Goal: Feedback & Contribution: Leave review/rating

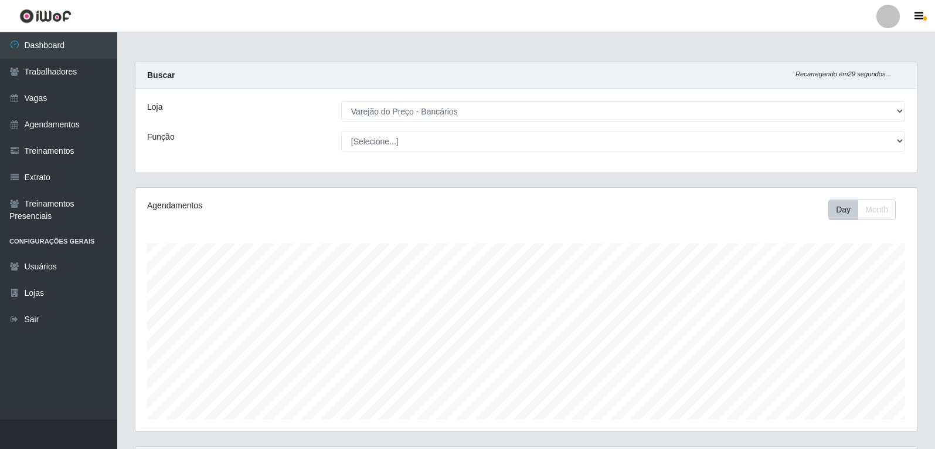
select select "157"
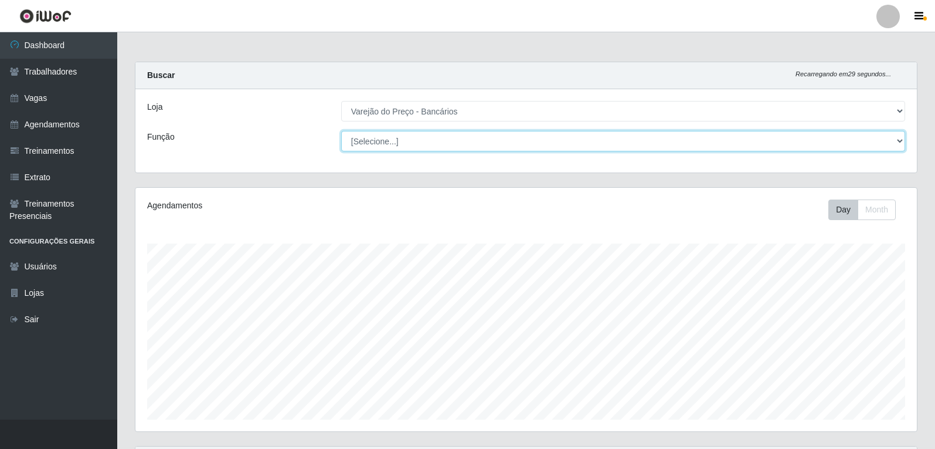
scroll to position [243, 782]
click at [564, 145] on select "[Selecione...] Auxiliar de Estacionamento Auxiliar de Estacionamento + Auxiliar…" at bounding box center [623, 141] width 564 height 21
select select "1"
click at [341, 131] on select "[Selecione...] Auxiliar de Estacionamento Auxiliar de Estacionamento + Auxiliar…" at bounding box center [623, 141] width 564 height 21
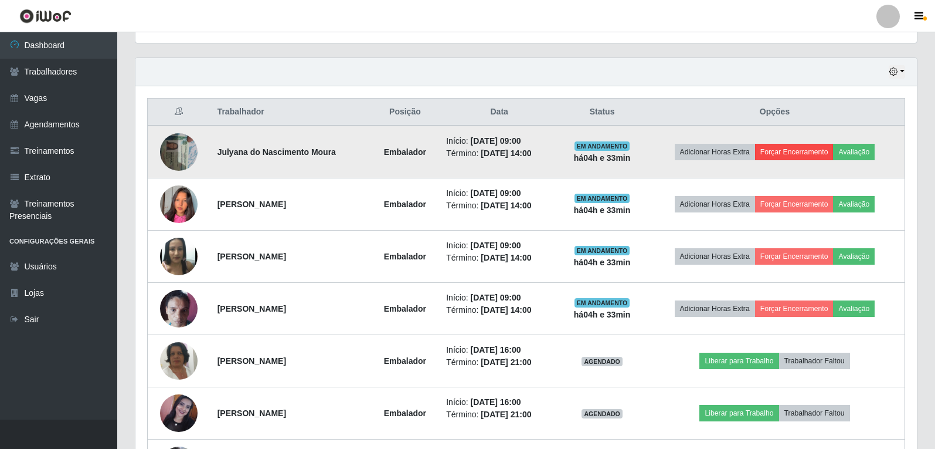
scroll to position [352, 0]
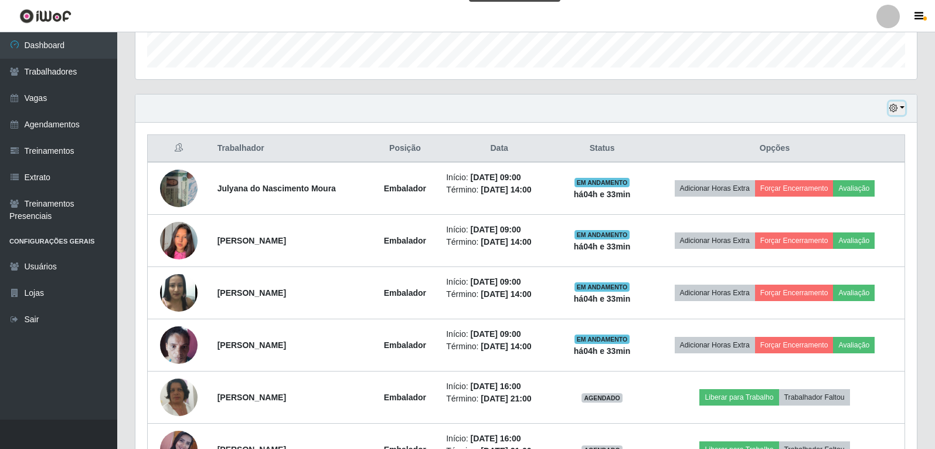
click at [899, 111] on button "button" at bounding box center [897, 107] width 16 height 13
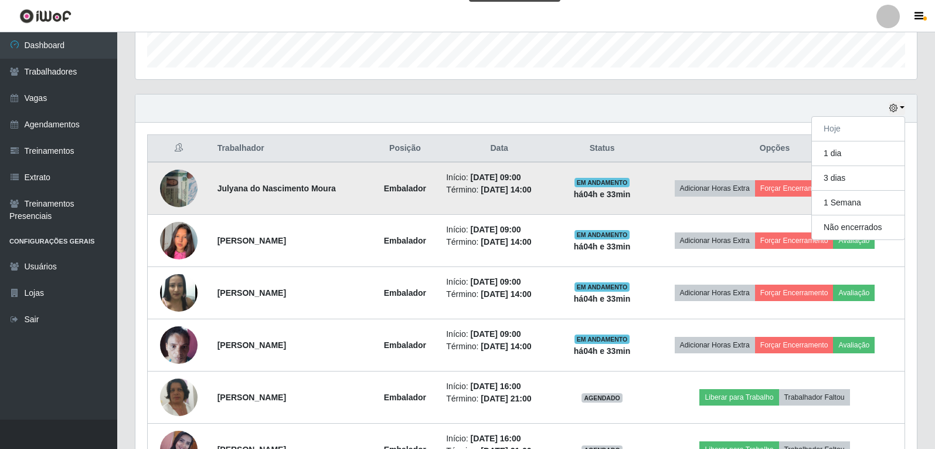
click at [645, 201] on td "EM ANDAMENTO há 04 h e 33 min" at bounding box center [602, 188] width 86 height 53
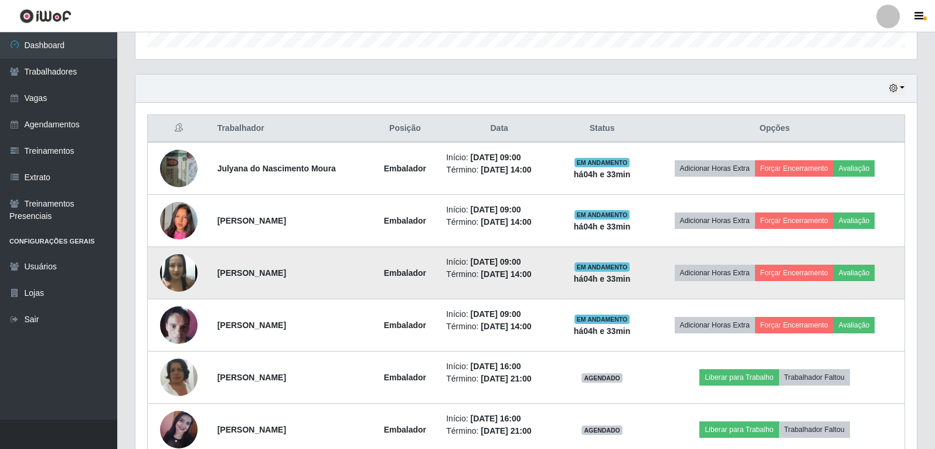
scroll to position [356, 0]
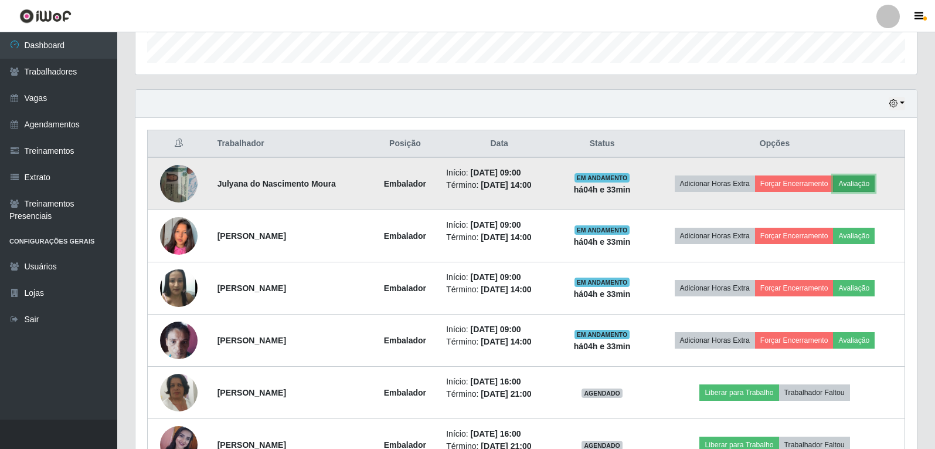
click at [848, 181] on button "Avaliação" at bounding box center [854, 183] width 42 height 16
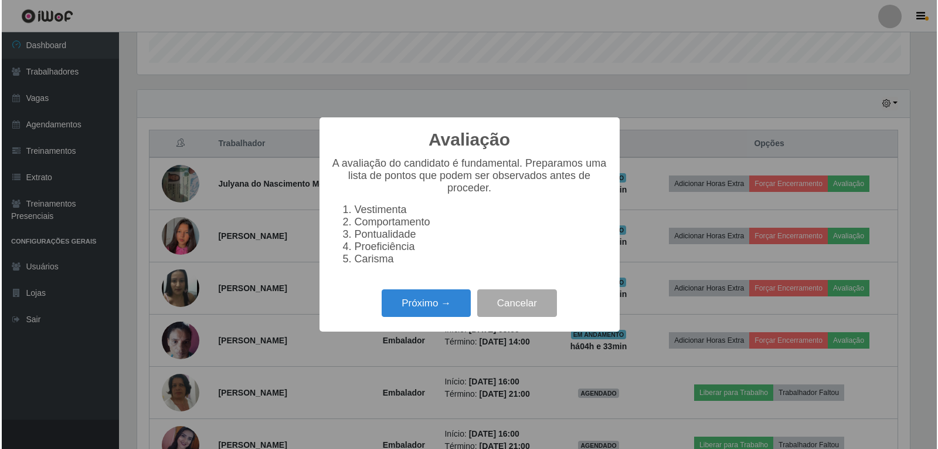
scroll to position [243, 776]
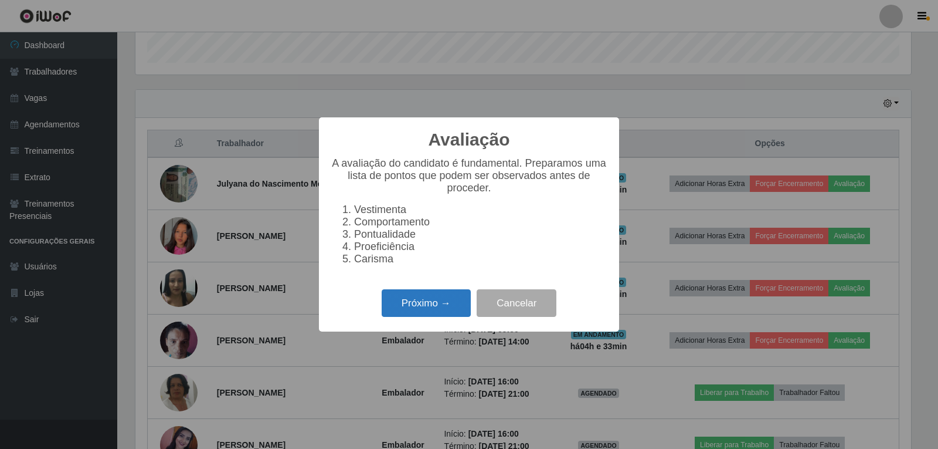
click at [430, 316] on button "Próximo →" at bounding box center [426, 303] width 89 height 28
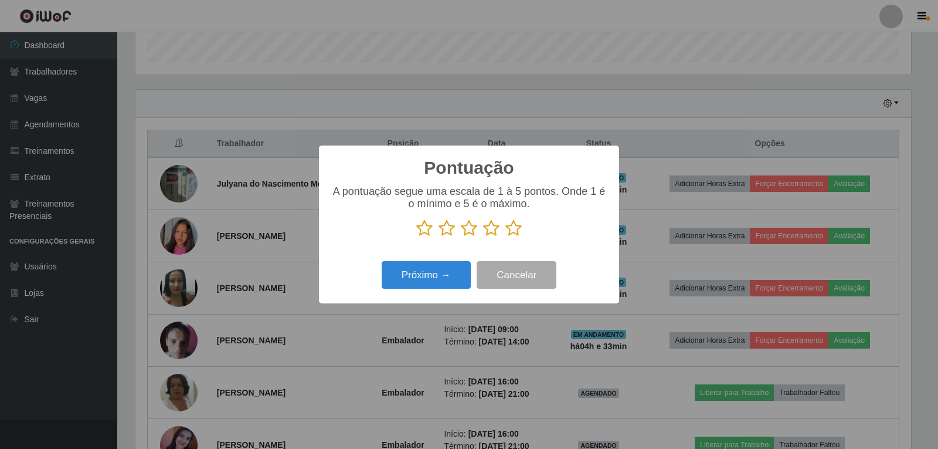
scroll to position [586033, 585500]
click at [514, 235] on icon at bounding box center [513, 228] width 16 height 18
click at [505, 237] on input "radio" at bounding box center [505, 237] width 0 height 0
click at [456, 283] on button "Próximo →" at bounding box center [426, 275] width 89 height 28
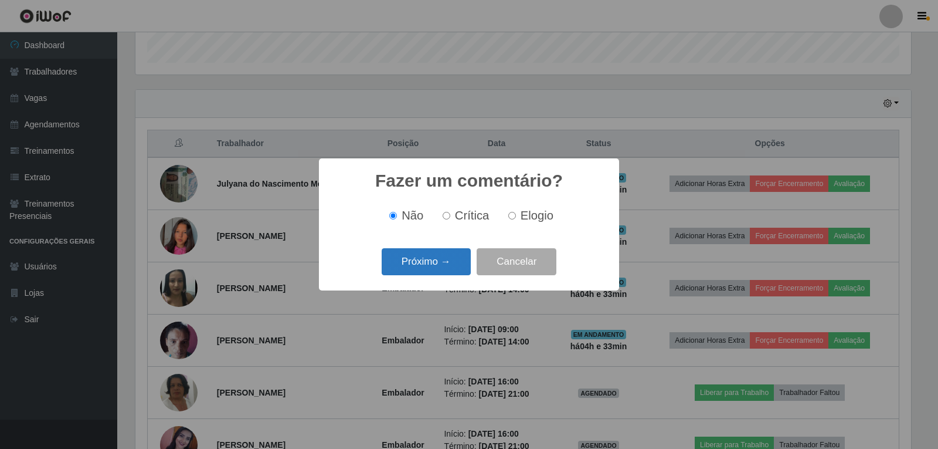
click at [436, 261] on button "Próximo →" at bounding box center [426, 262] width 89 height 28
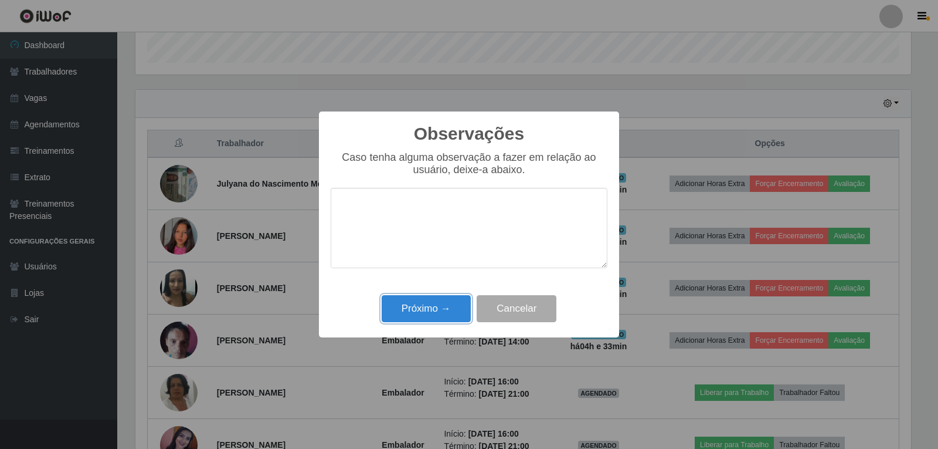
drag, startPoint x: 440, startPoint y: 305, endPoint x: 628, endPoint y: 291, distance: 188.1
click at [444, 305] on button "Próximo →" at bounding box center [426, 309] width 89 height 28
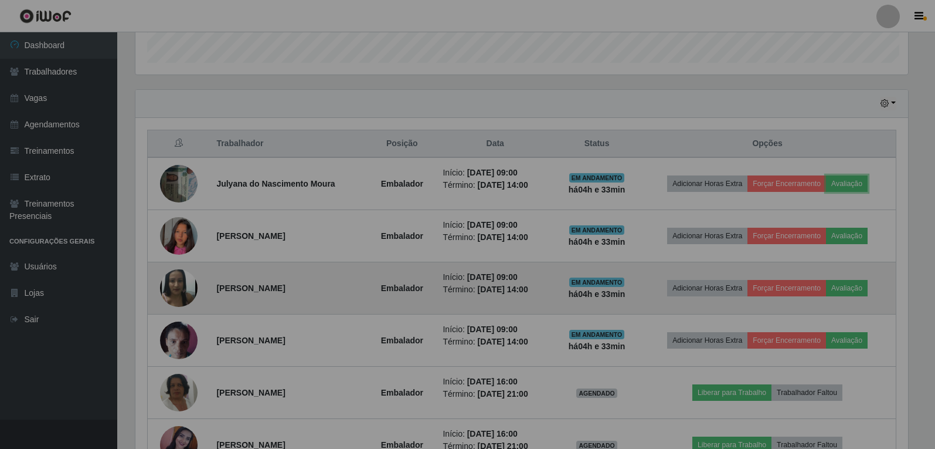
scroll to position [243, 782]
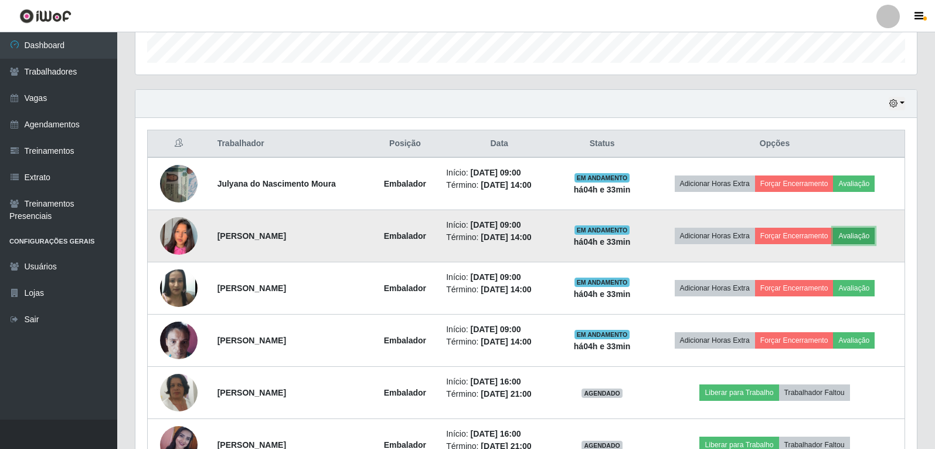
click at [861, 233] on button "Avaliação" at bounding box center [854, 235] width 42 height 16
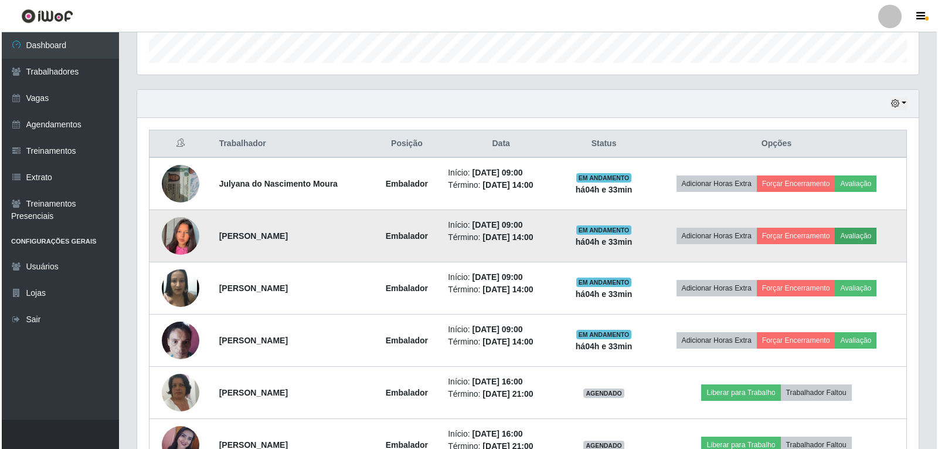
scroll to position [243, 776]
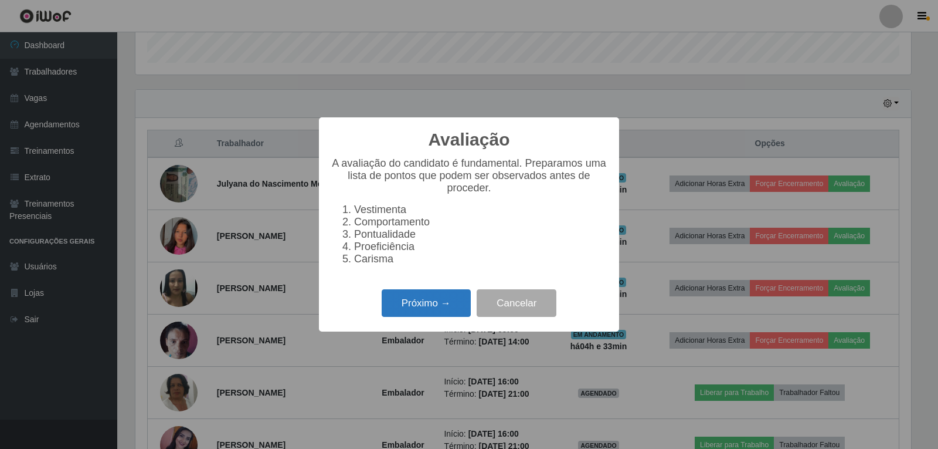
click at [413, 310] on button "Próximo →" at bounding box center [426, 303] width 89 height 28
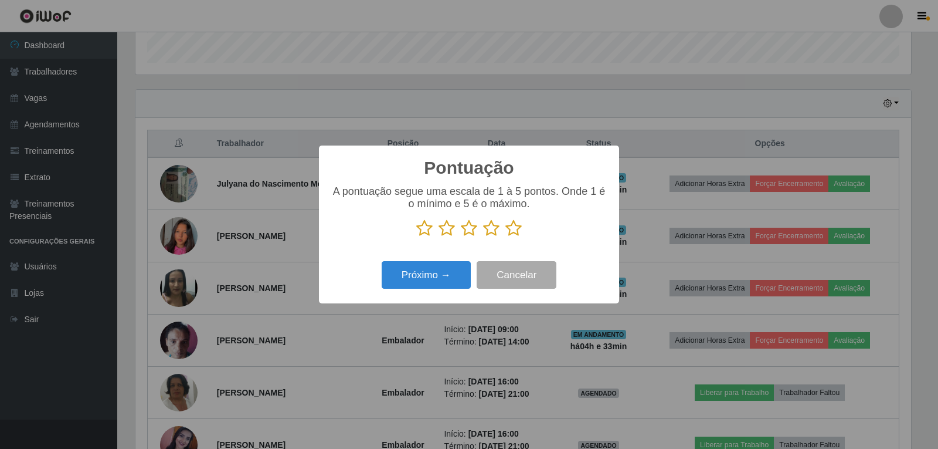
click at [515, 232] on icon at bounding box center [513, 228] width 16 height 18
click at [505, 237] on input "radio" at bounding box center [505, 237] width 0 height 0
click at [446, 274] on button "Próximo →" at bounding box center [426, 275] width 89 height 28
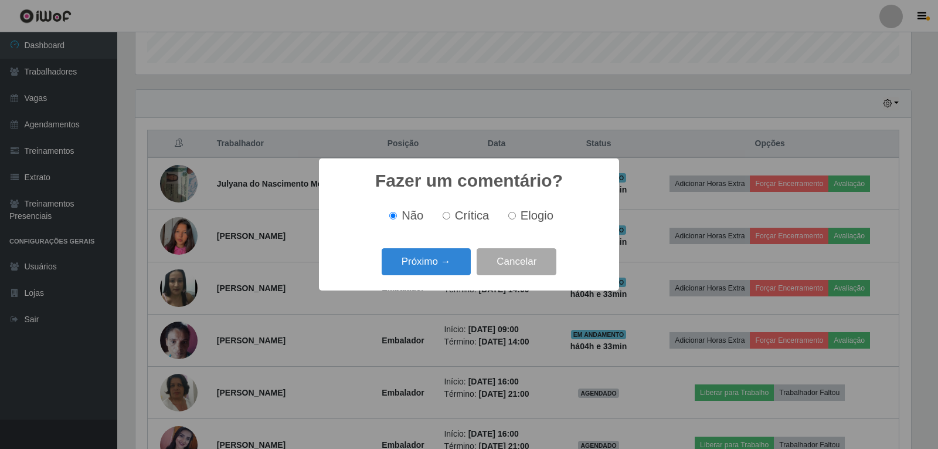
click at [440, 280] on div "Fazer um comentário? × Não Crítica Elogio Próximo → Cancelar" at bounding box center [469, 223] width 300 height 131
click at [442, 270] on button "Próximo →" at bounding box center [426, 262] width 89 height 28
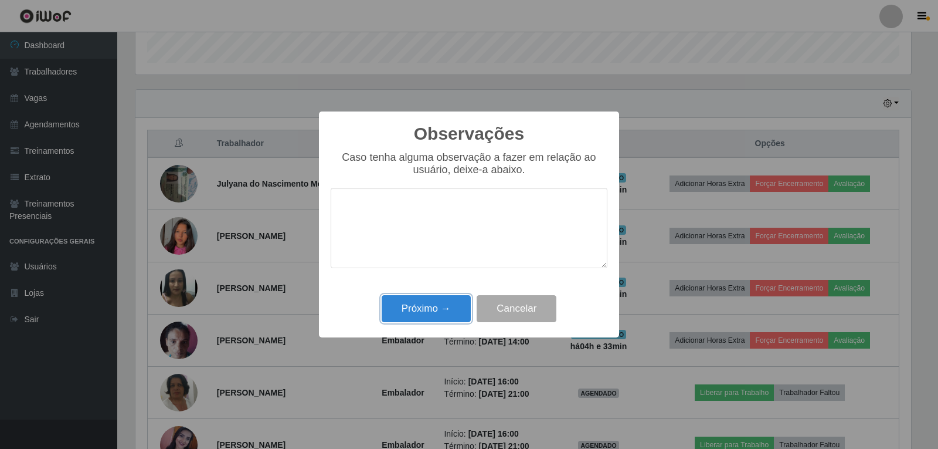
drag, startPoint x: 446, startPoint y: 301, endPoint x: 562, endPoint y: 302, distance: 116.1
click at [464, 305] on button "Próximo →" at bounding box center [426, 309] width 89 height 28
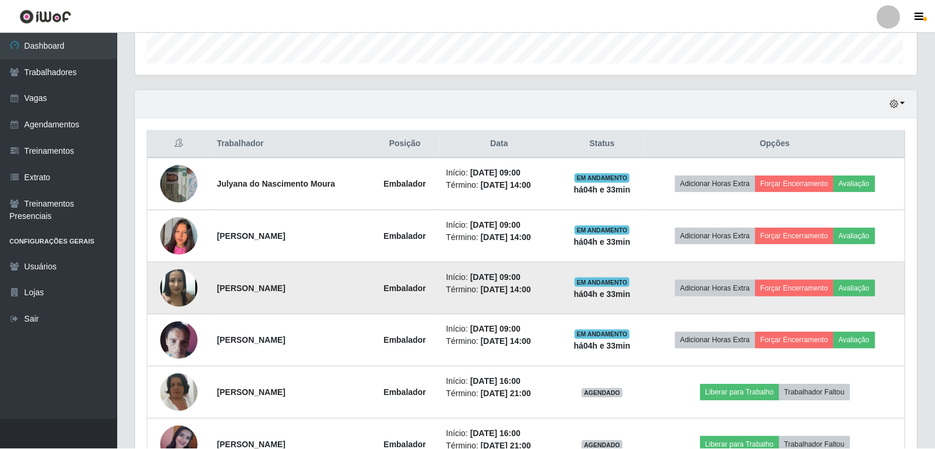
scroll to position [243, 782]
click at [869, 291] on button "Avaliação" at bounding box center [854, 288] width 42 height 16
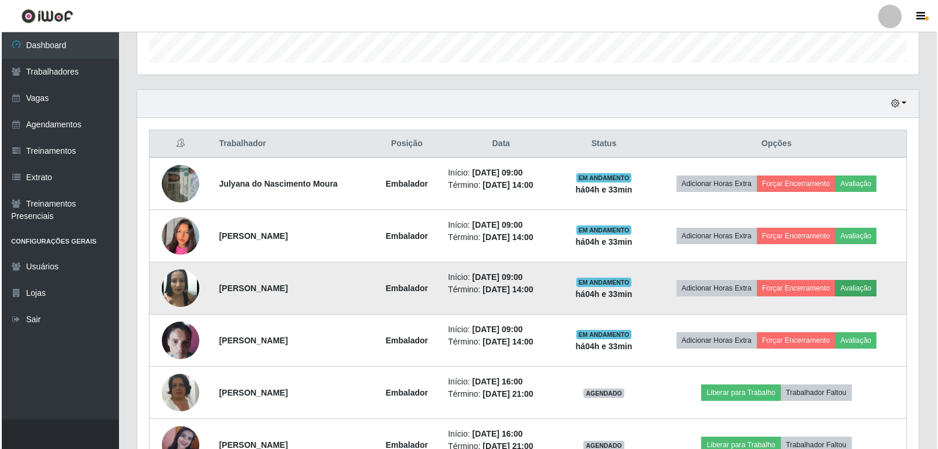
scroll to position [243, 776]
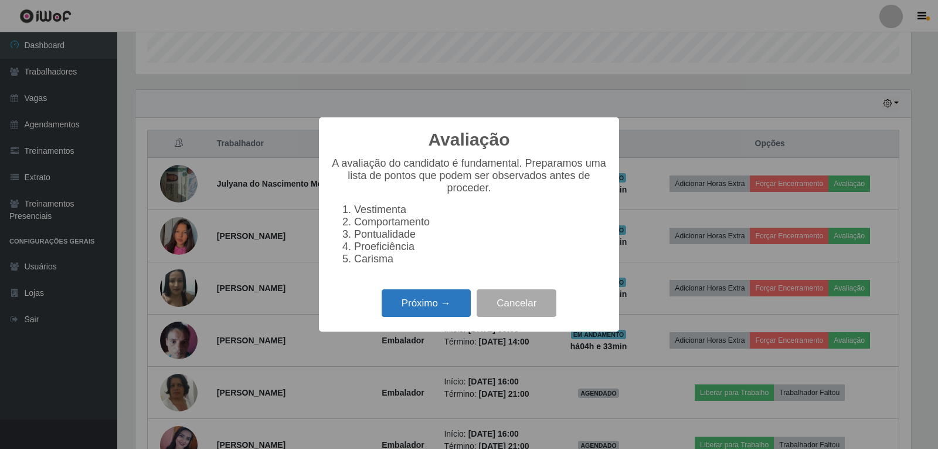
click at [430, 310] on button "Próximo →" at bounding box center [426, 303] width 89 height 28
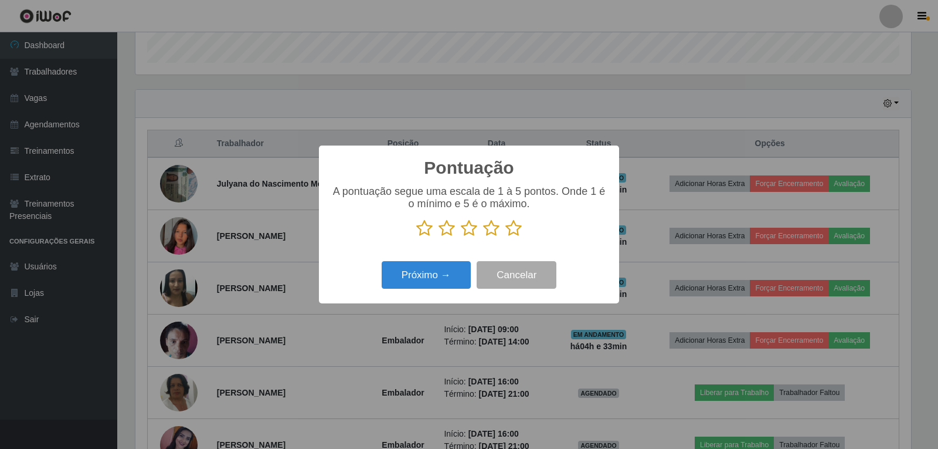
click at [514, 232] on icon at bounding box center [513, 228] width 16 height 18
click at [505, 237] on input "radio" at bounding box center [505, 237] width 0 height 0
click at [453, 277] on button "Próximo →" at bounding box center [426, 275] width 89 height 28
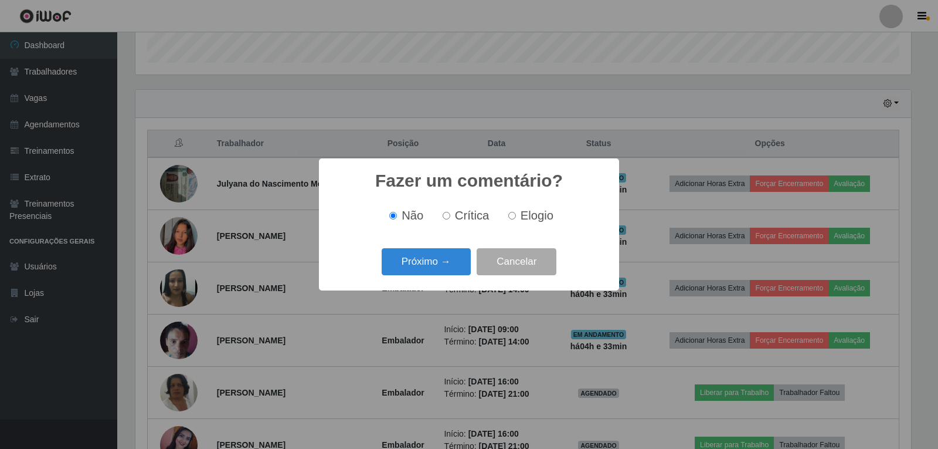
click at [524, 219] on span "Elogio" at bounding box center [537, 215] width 33 height 13
click at [516, 219] on input "Elogio" at bounding box center [512, 216] width 8 height 8
radio input "true"
click at [458, 259] on button "Próximo →" at bounding box center [426, 262] width 89 height 28
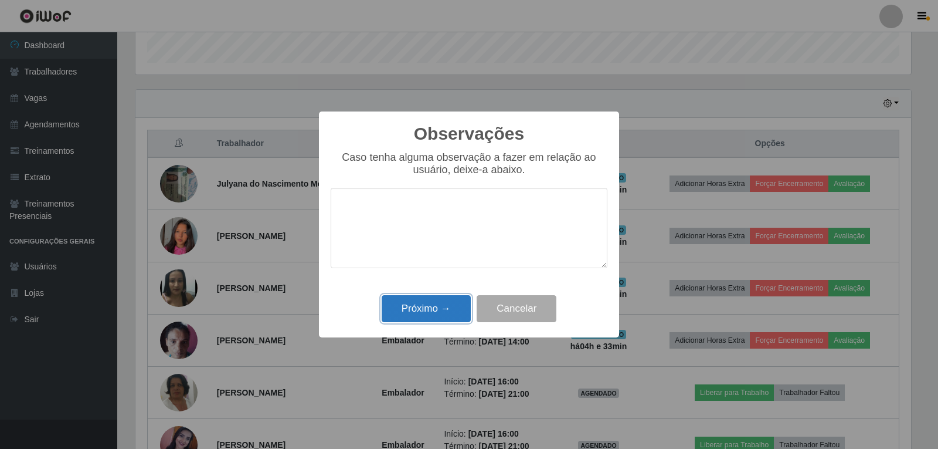
click at [444, 297] on button "Próximo →" at bounding box center [426, 309] width 89 height 28
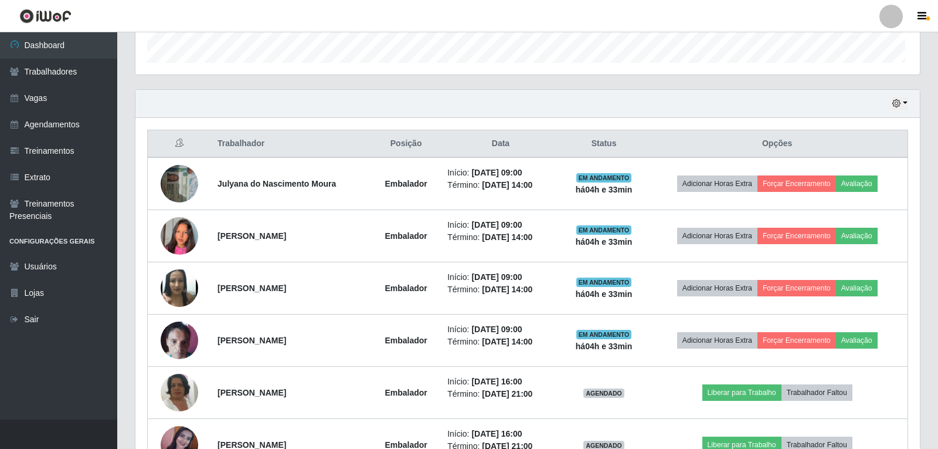
scroll to position [243, 782]
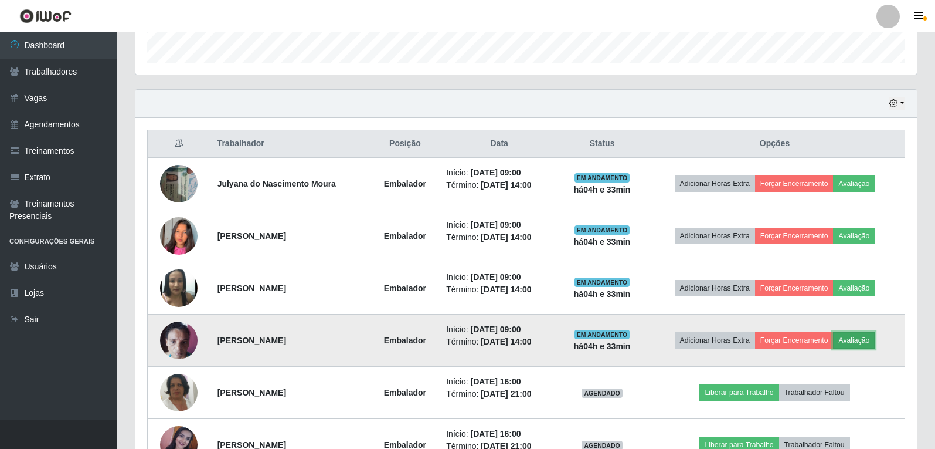
drag, startPoint x: 868, startPoint y: 342, endPoint x: 861, endPoint y: 342, distance: 6.4
click at [861, 342] on button "Avaliação" at bounding box center [854, 340] width 42 height 16
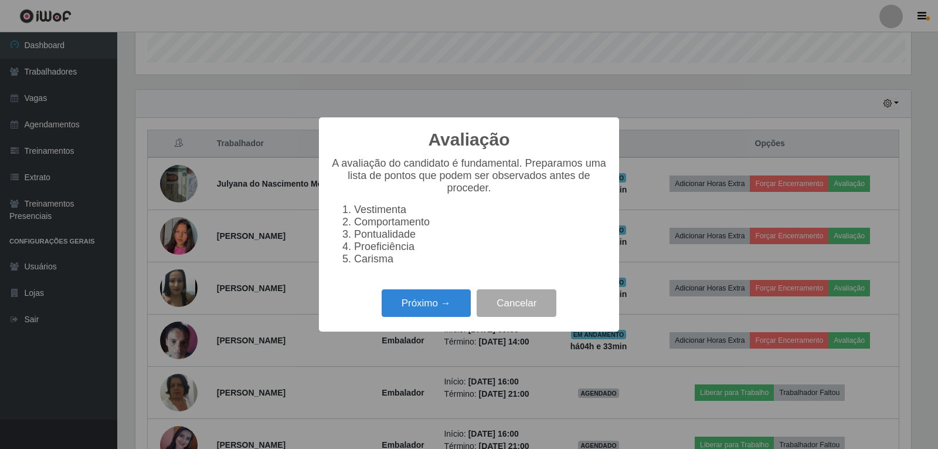
scroll to position [243, 776]
click at [409, 317] on button "Próximo →" at bounding box center [426, 303] width 89 height 28
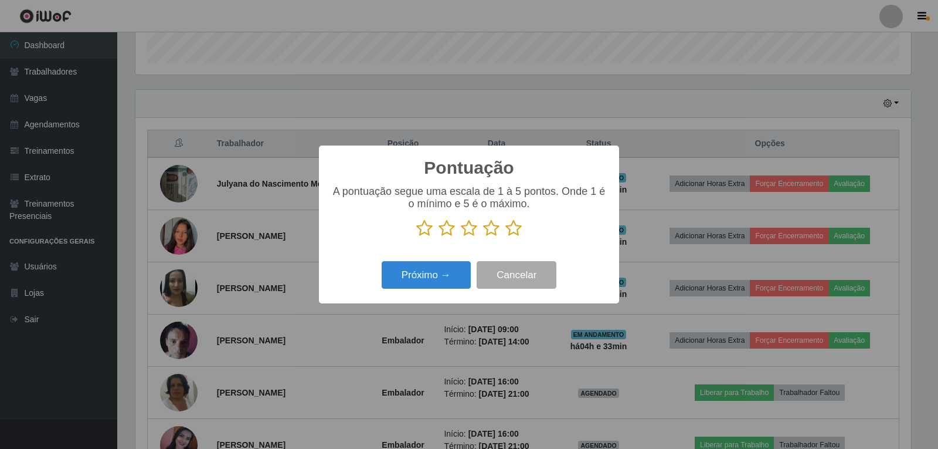
scroll to position [586033, 585500]
click at [514, 235] on icon at bounding box center [513, 228] width 16 height 18
click at [505, 237] on input "radio" at bounding box center [505, 237] width 0 height 0
click at [450, 263] on button "Próximo →" at bounding box center [426, 275] width 89 height 28
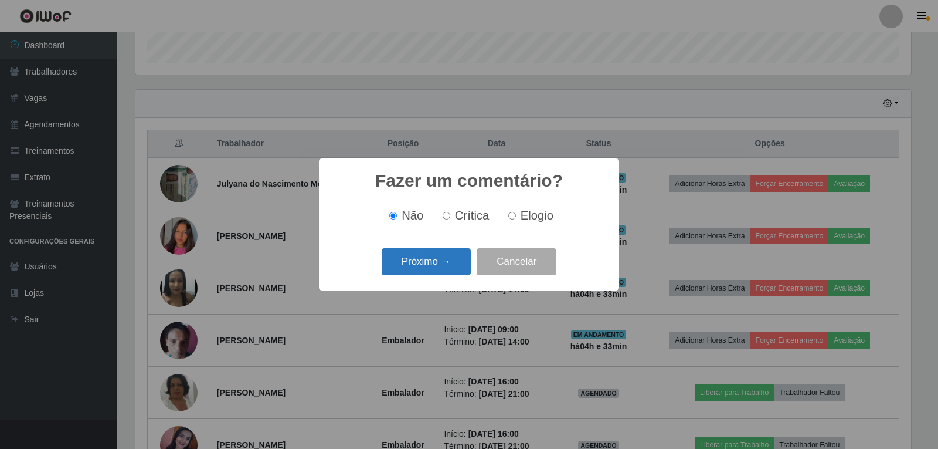
click at [449, 270] on button "Próximo →" at bounding box center [426, 262] width 89 height 28
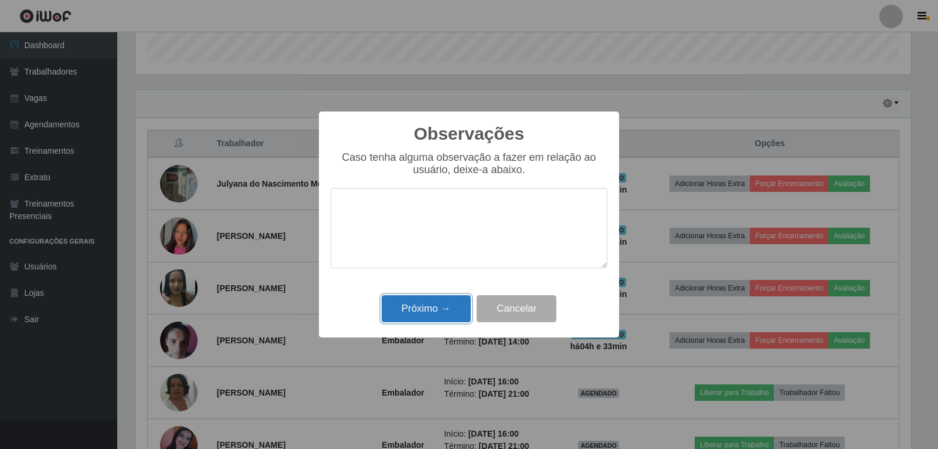
click at [451, 307] on button "Próximo →" at bounding box center [426, 309] width 89 height 28
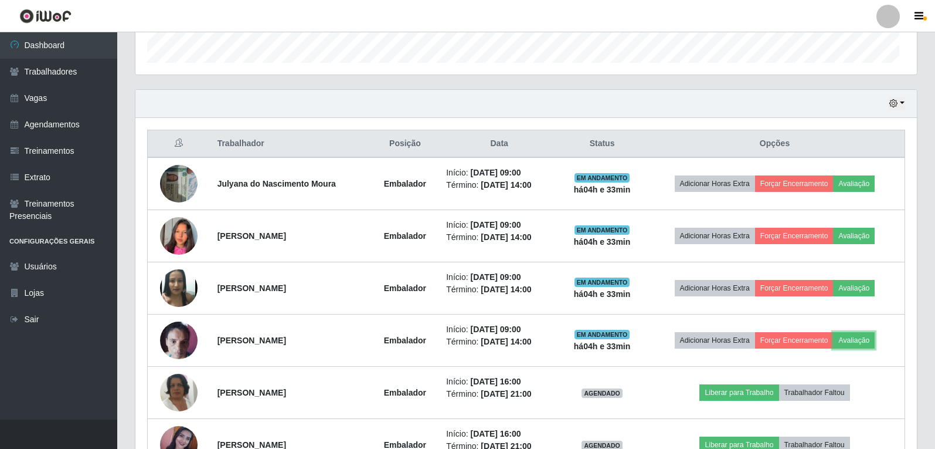
scroll to position [243, 782]
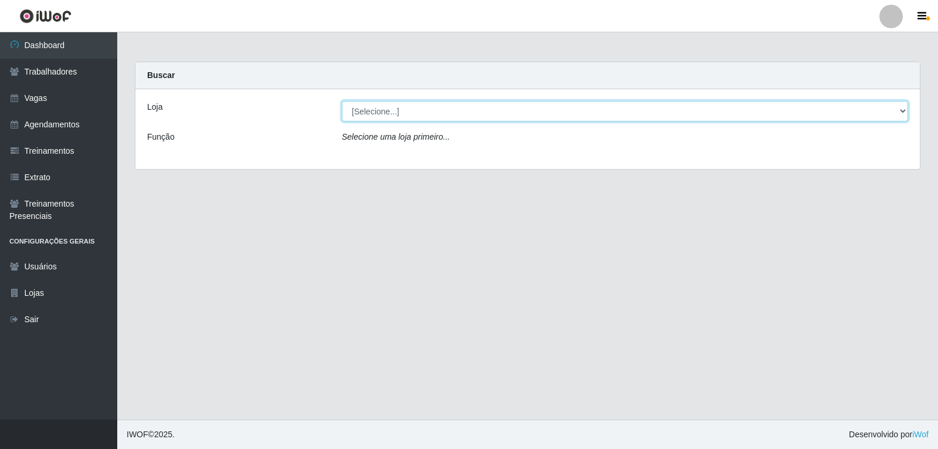
click at [572, 107] on select "[Selecione...] Varejão do Preço - Bancários" at bounding box center [625, 111] width 566 height 21
click at [342, 101] on select "[Selecione...] Varejão do Preço - Bancários" at bounding box center [625, 111] width 566 height 21
click at [594, 120] on select "[Selecione...] Varejão do Preço - Bancários" at bounding box center [625, 111] width 566 height 21
select select "157"
click at [342, 101] on select "[Selecione...] Varejão do Preço - Bancários" at bounding box center [625, 111] width 566 height 21
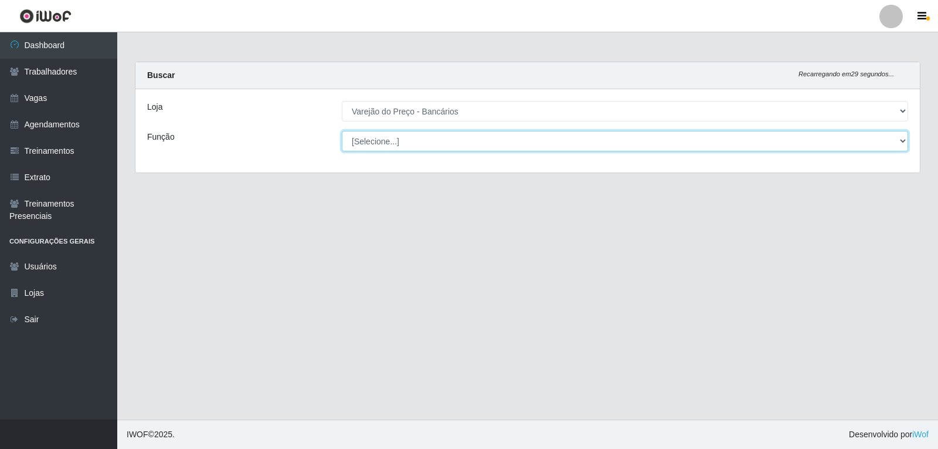
click at [558, 146] on select "[Selecione...] Auxiliar de Estacionamento Auxiliar de Estacionamento + Auxiliar…" at bounding box center [625, 141] width 566 height 21
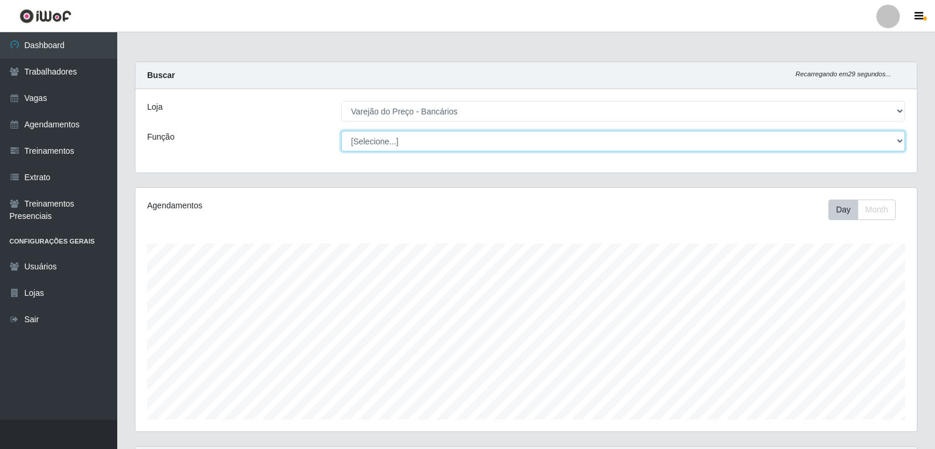
scroll to position [243, 782]
click at [341, 131] on select "[Selecione...] Auxiliar de Estacionamento Auxiliar de Estacionamento + Auxiliar…" at bounding box center [623, 141] width 564 height 21
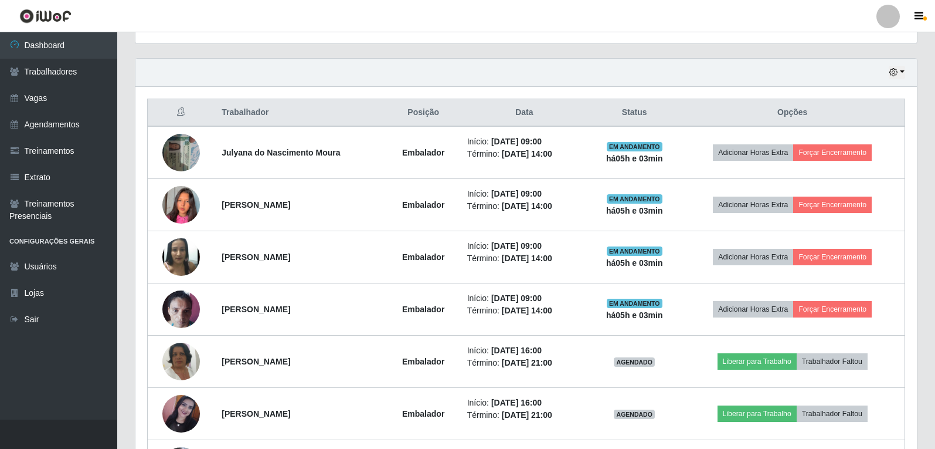
scroll to position [415, 0]
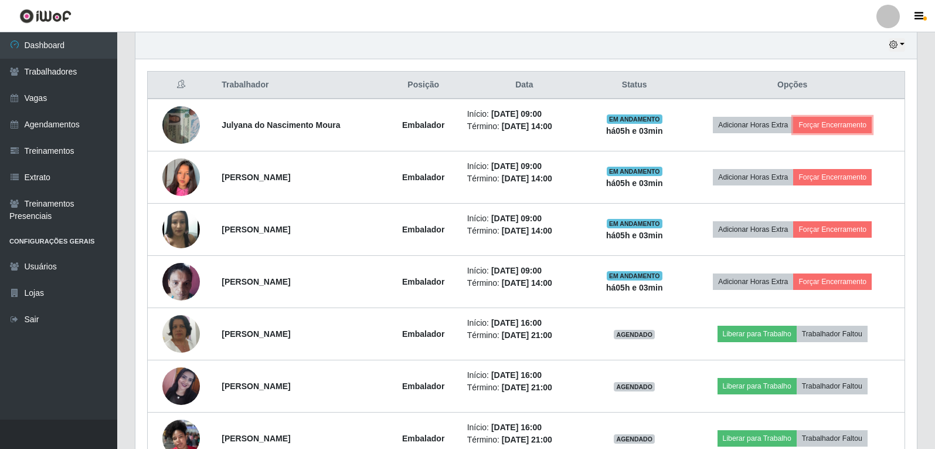
click at [821, 124] on button "Forçar Encerramento" at bounding box center [832, 125] width 79 height 16
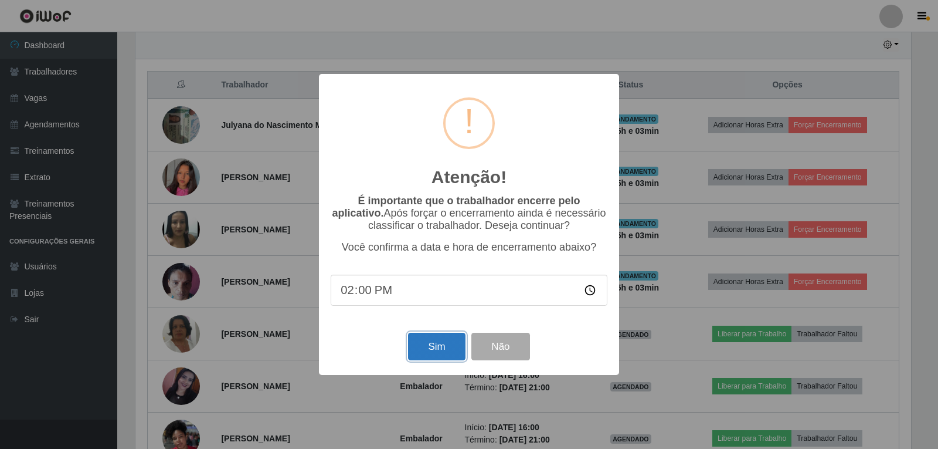
click at [415, 358] on button "Sim" at bounding box center [436, 346] width 57 height 28
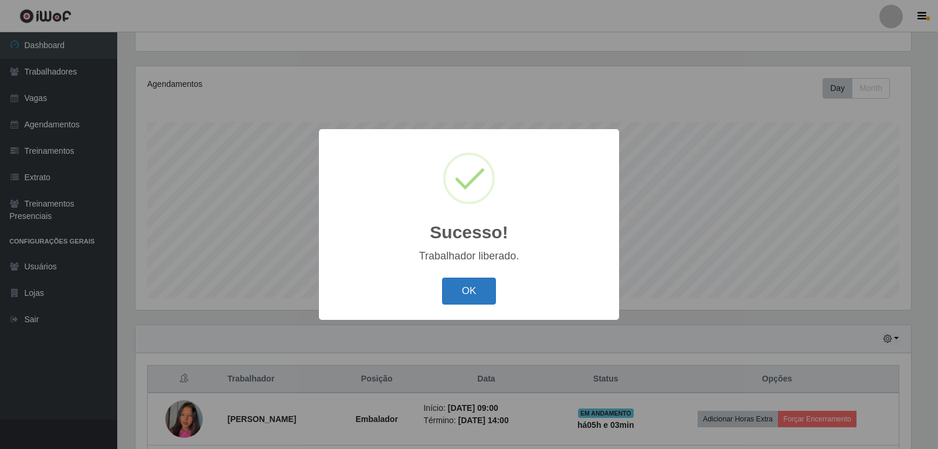
click at [485, 287] on button "OK" at bounding box center [469, 291] width 55 height 28
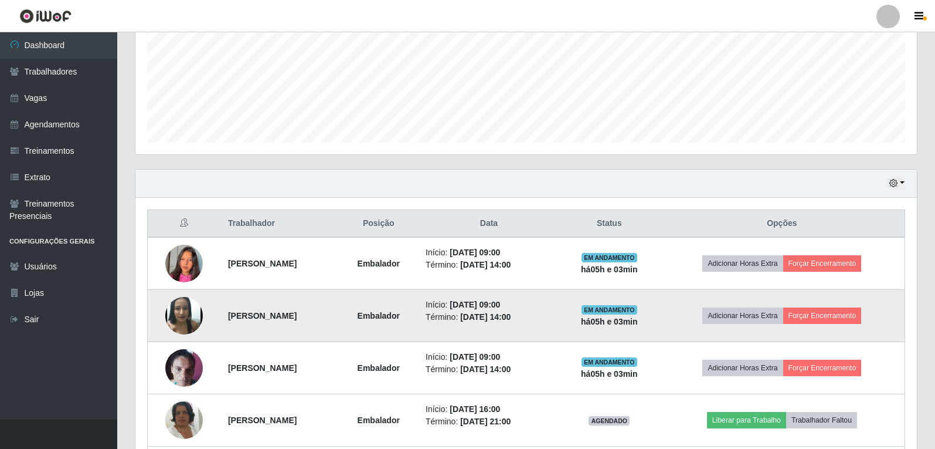
scroll to position [297, 0]
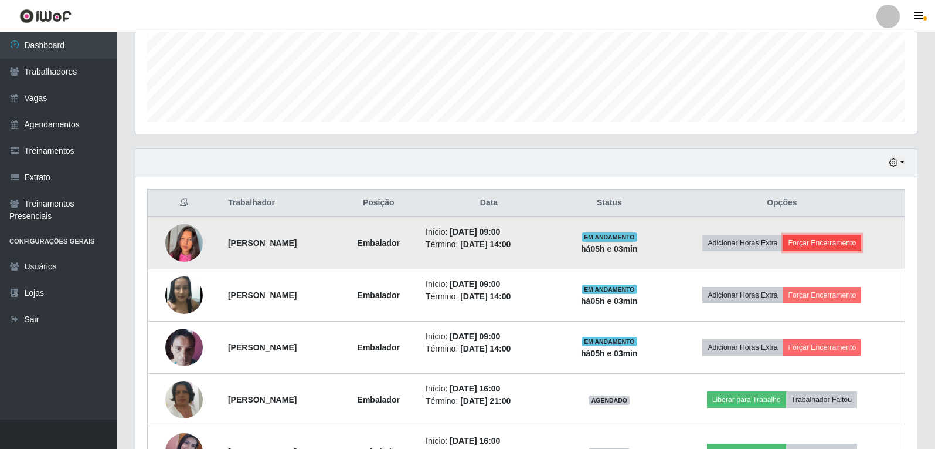
click at [830, 249] on button "Forçar Encerramento" at bounding box center [822, 243] width 79 height 16
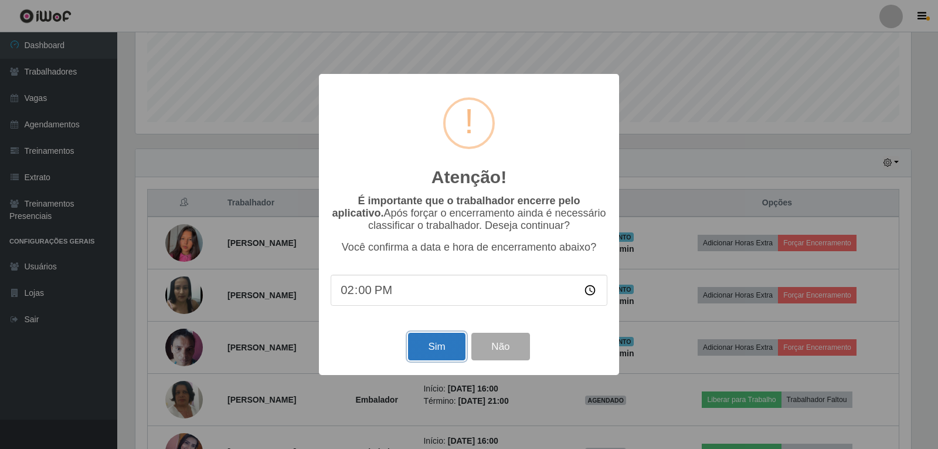
click at [436, 360] on button "Sim" at bounding box center [436, 346] width 57 height 28
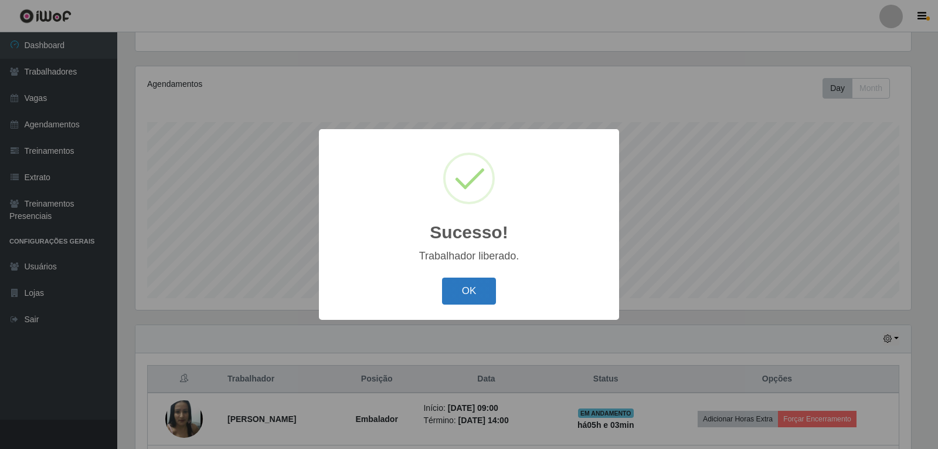
click at [484, 292] on button "OK" at bounding box center [469, 291] width 55 height 28
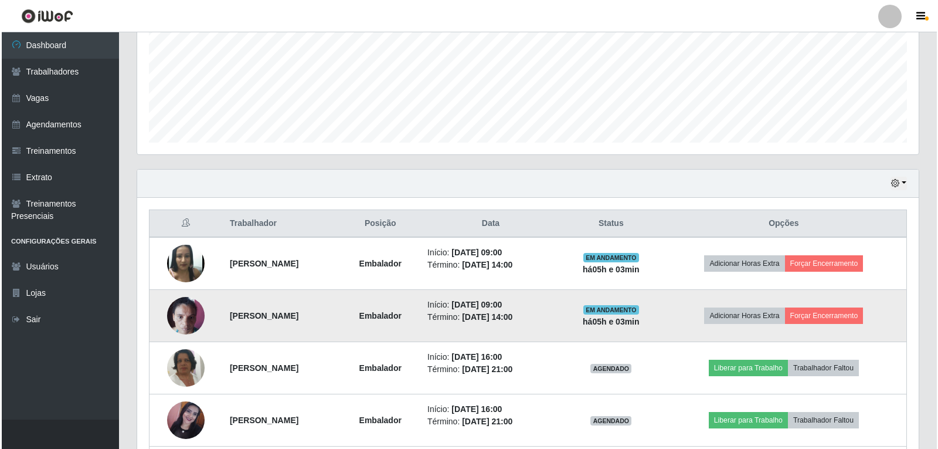
scroll to position [297, 0]
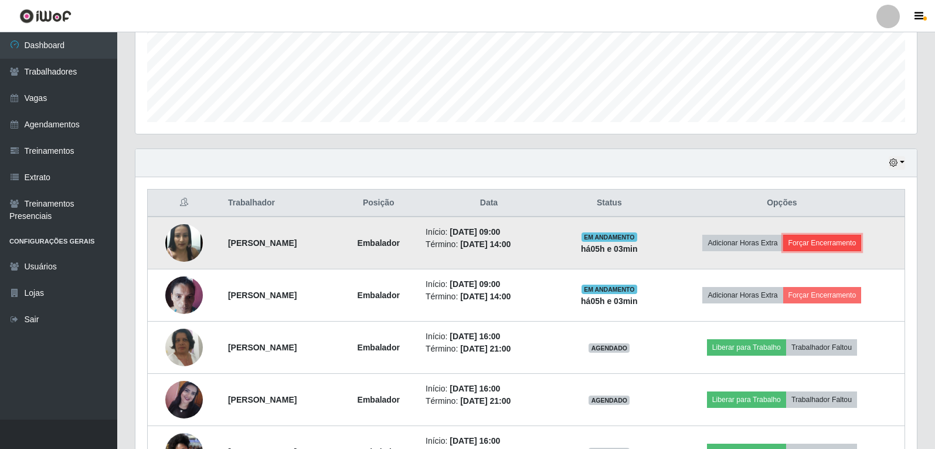
click at [858, 247] on button "Forçar Encerramento" at bounding box center [822, 243] width 79 height 16
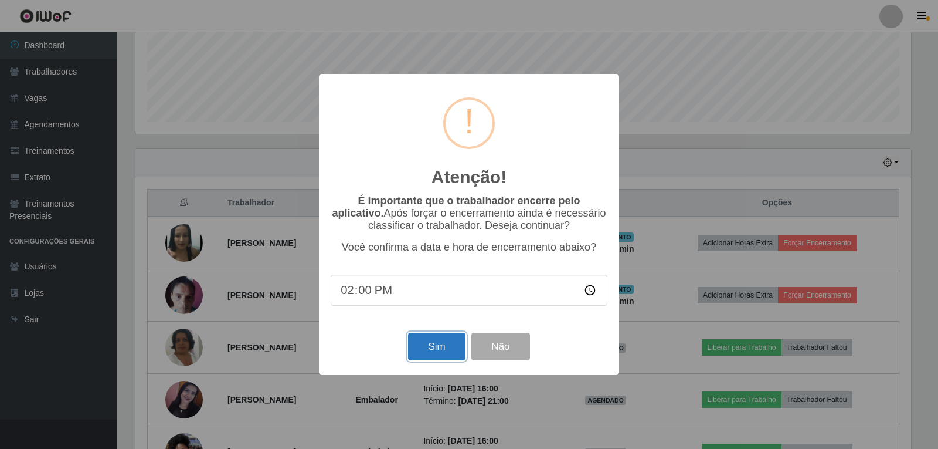
click at [431, 359] on button "Sim" at bounding box center [436, 346] width 57 height 28
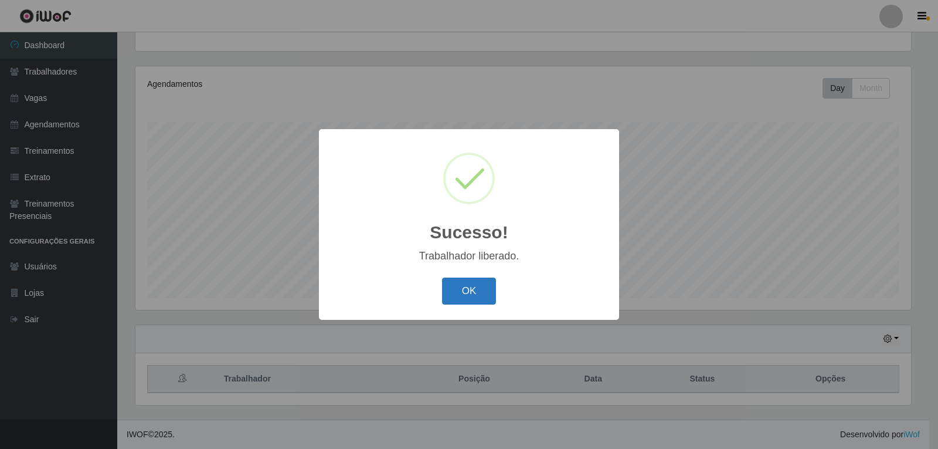
click at [468, 303] on button "OK" at bounding box center [469, 291] width 55 height 28
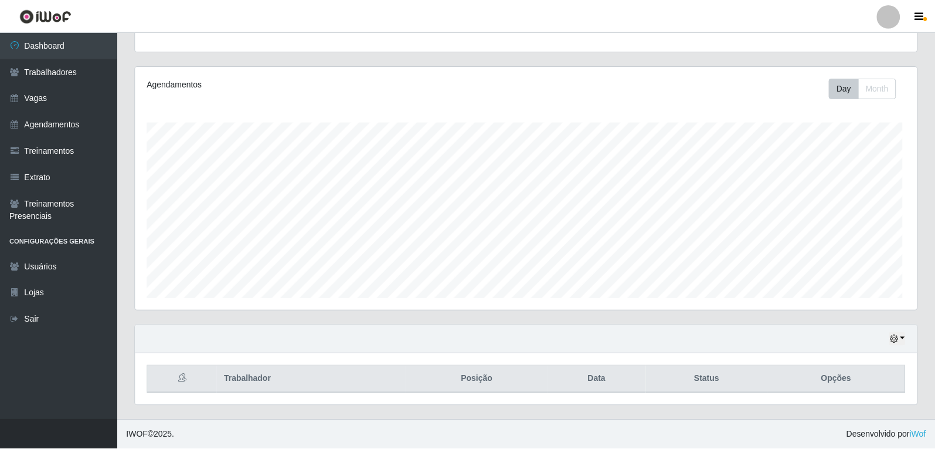
scroll to position [0, 0]
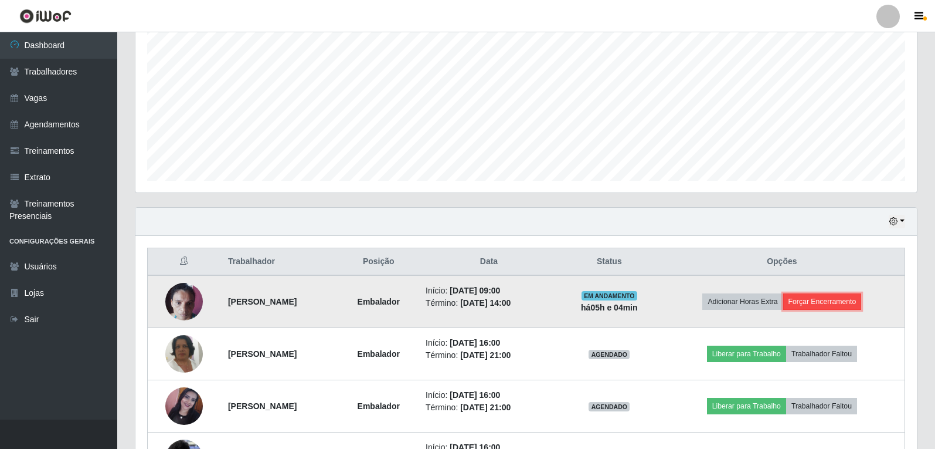
click at [821, 305] on button "Forçar Encerramento" at bounding box center [822, 301] width 79 height 16
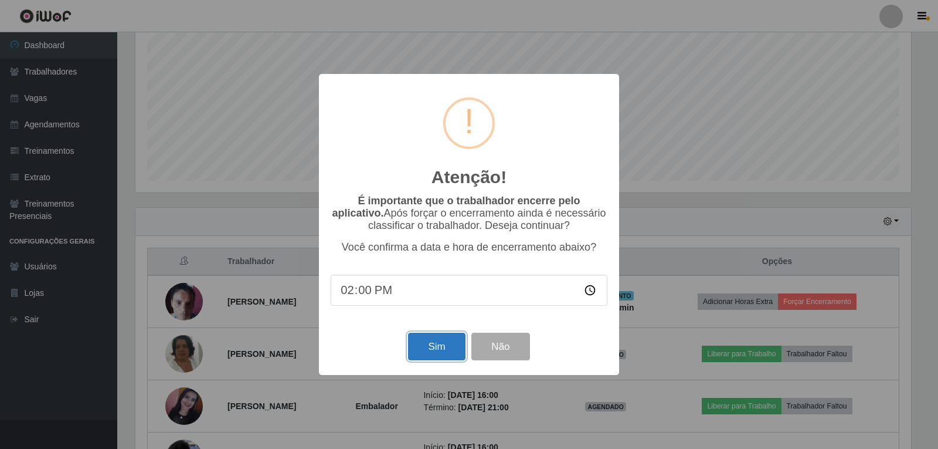
click at [439, 352] on button "Sim" at bounding box center [436, 346] width 57 height 28
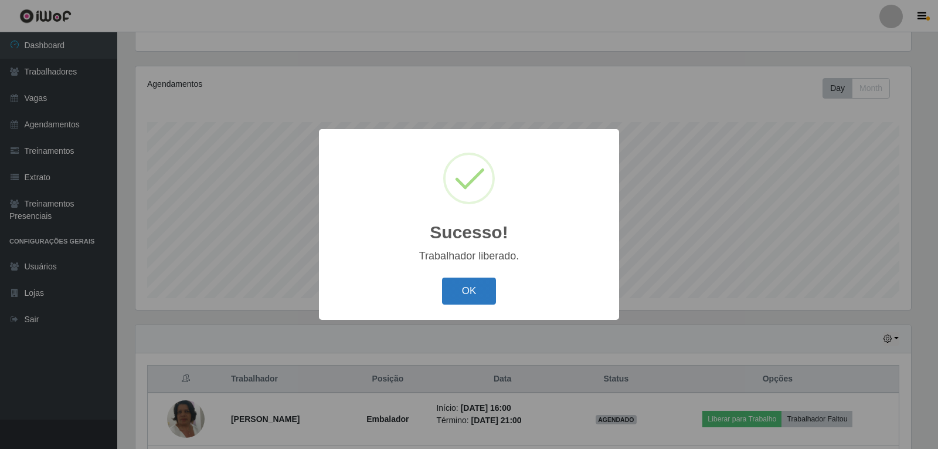
click at [475, 294] on button "OK" at bounding box center [469, 291] width 55 height 28
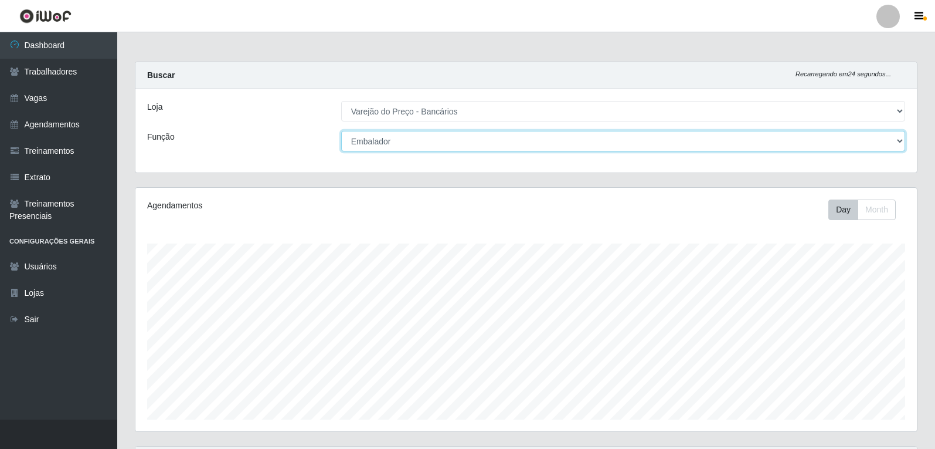
click at [410, 140] on select "[Selecione...] Auxiliar de Estacionamento Auxiliar de Estacionamento + Auxiliar…" at bounding box center [623, 141] width 564 height 21
select select "4"
click at [341, 131] on select "[Selecione...] Auxiliar de Estacionamento Auxiliar de Estacionamento + Auxiliar…" at bounding box center [623, 141] width 564 height 21
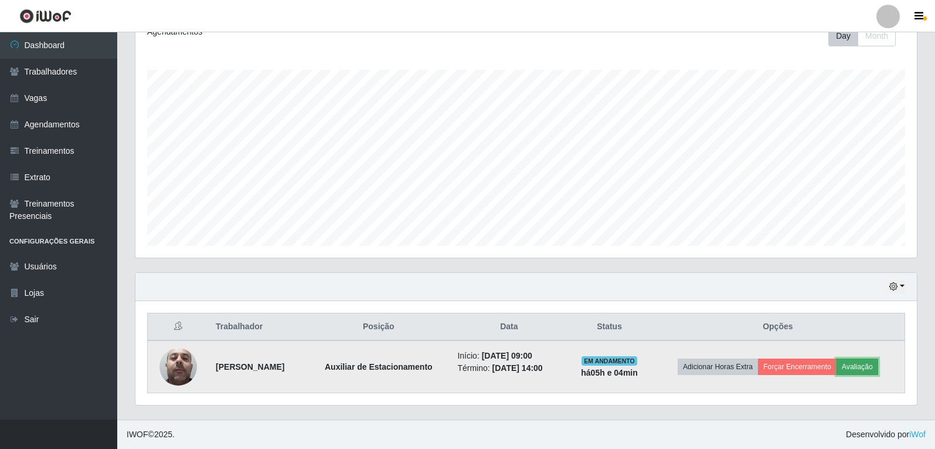
click at [873, 362] on button "Avaliação" at bounding box center [858, 366] width 42 height 16
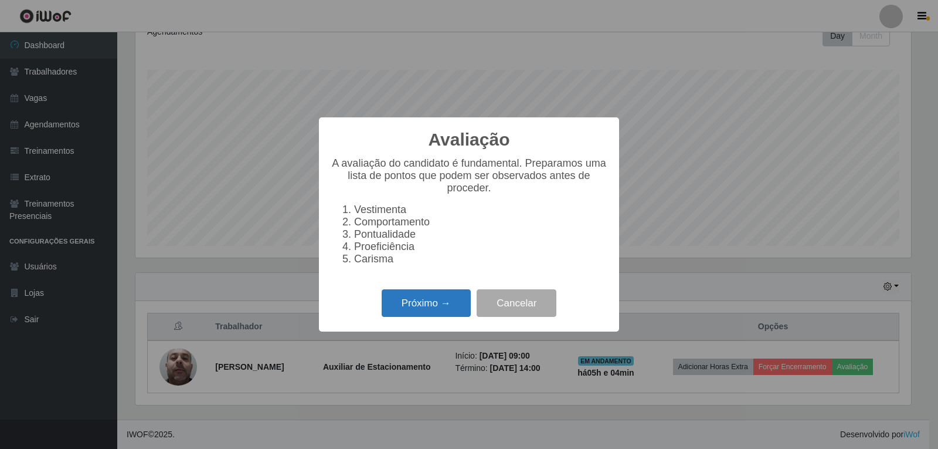
click at [399, 317] on button "Próximo →" at bounding box center [426, 303] width 89 height 28
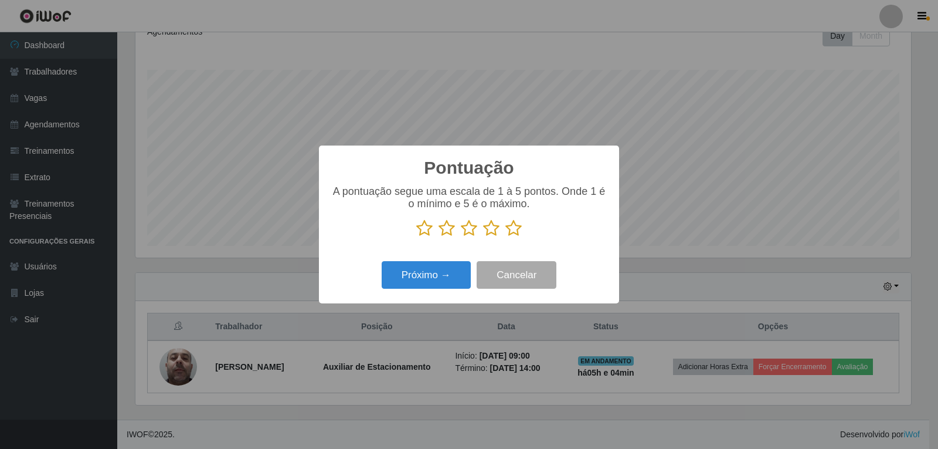
click at [487, 229] on icon at bounding box center [491, 228] width 16 height 18
click at [483, 237] on input "radio" at bounding box center [483, 237] width 0 height 0
click at [455, 266] on button "Próximo →" at bounding box center [426, 275] width 89 height 28
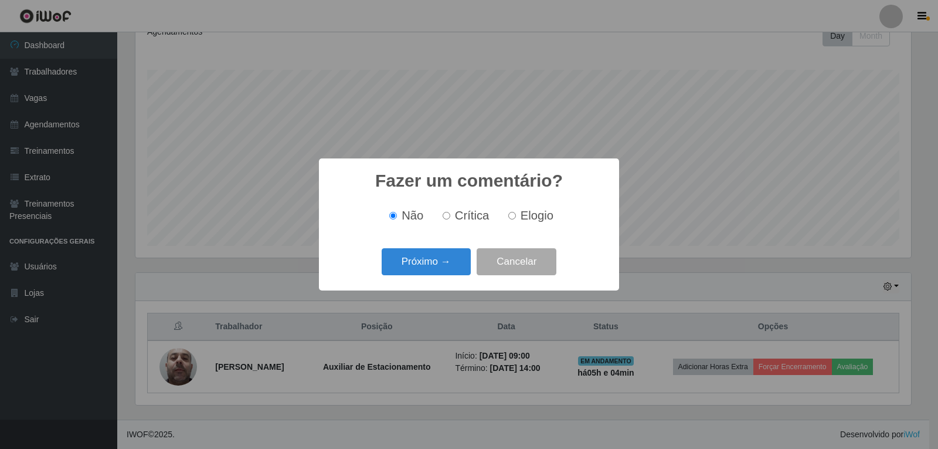
click at [443, 219] on label "Crítica" at bounding box center [464, 215] width 52 height 13
click at [443, 219] on input "Crítica" at bounding box center [447, 216] width 8 height 8
radio input "true"
click at [423, 278] on div "Próximo → Cancelar" at bounding box center [469, 260] width 277 height 33
click at [441, 257] on button "Próximo →" at bounding box center [426, 262] width 89 height 28
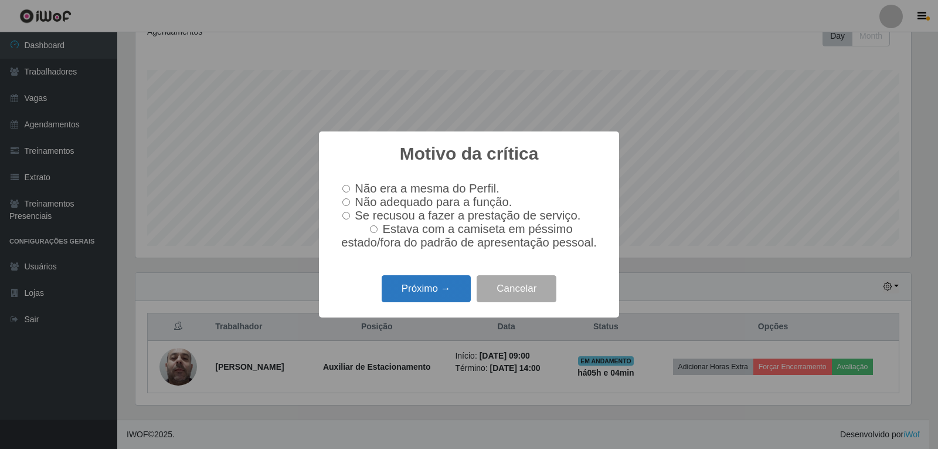
click at [449, 301] on button "Próximo →" at bounding box center [426, 289] width 89 height 28
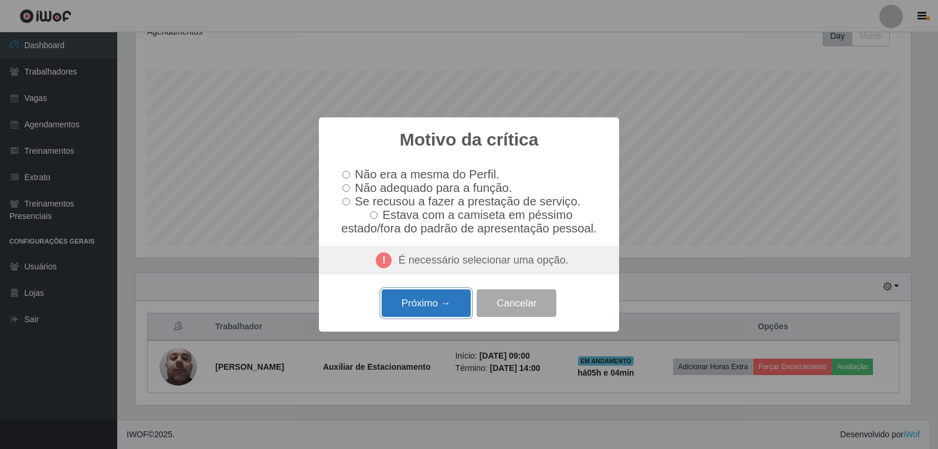
click at [395, 312] on button "Próximo →" at bounding box center [426, 303] width 89 height 28
click at [422, 300] on button "Próximo →" at bounding box center [426, 303] width 89 height 28
click at [345, 188] on input "Não adequado para a função." at bounding box center [346, 188] width 8 height 8
radio input "true"
click at [412, 317] on button "Próximo →" at bounding box center [426, 303] width 89 height 28
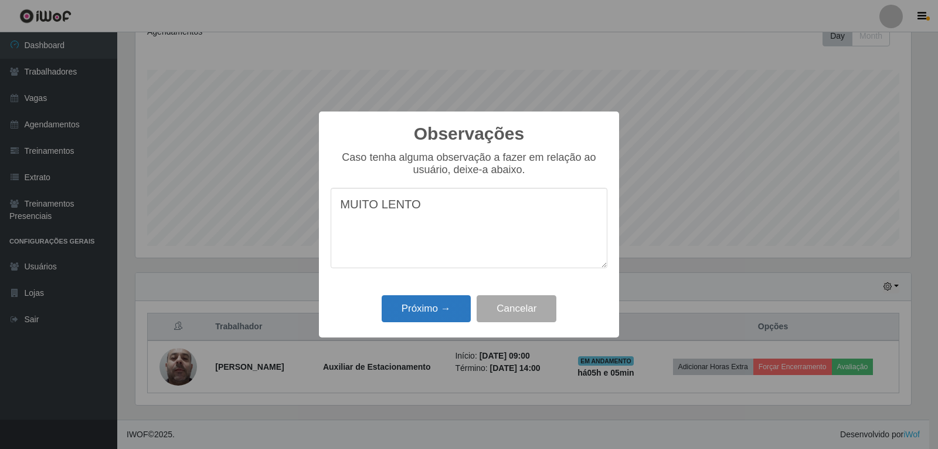
type textarea "MUITO LENTO"
click at [450, 304] on button "Próximo →" at bounding box center [426, 309] width 89 height 28
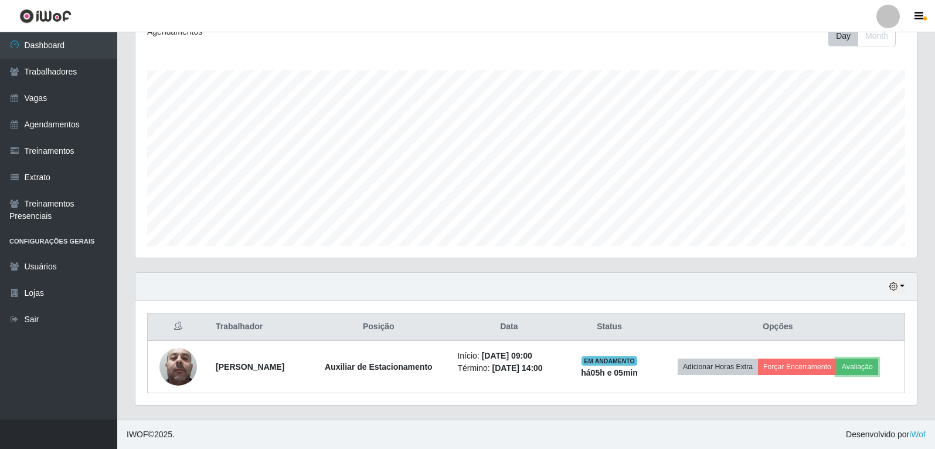
scroll to position [243, 782]
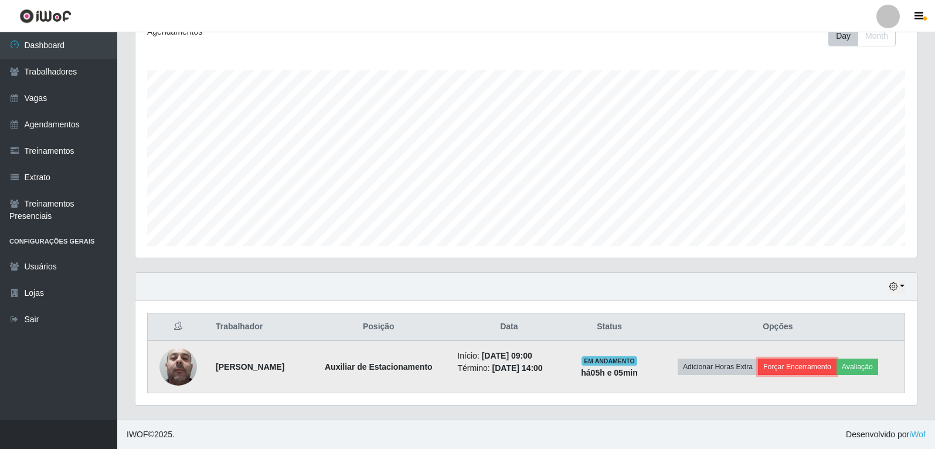
click at [803, 366] on button "Forçar Encerramento" at bounding box center [797, 366] width 79 height 16
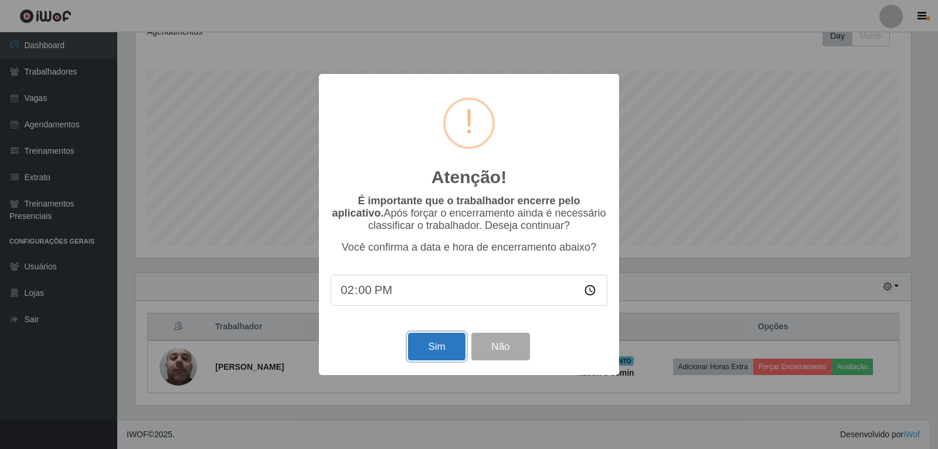
click at [430, 339] on button "Sim" at bounding box center [436, 346] width 57 height 28
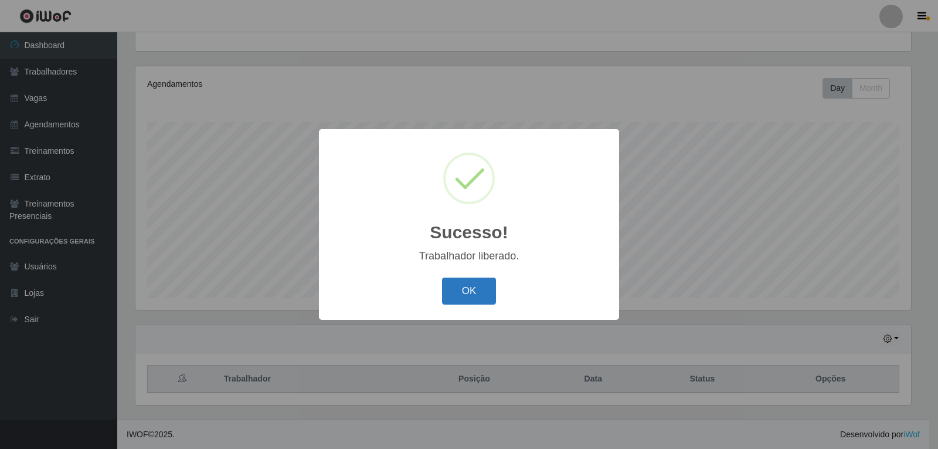
click at [470, 297] on button "OK" at bounding box center [469, 291] width 55 height 28
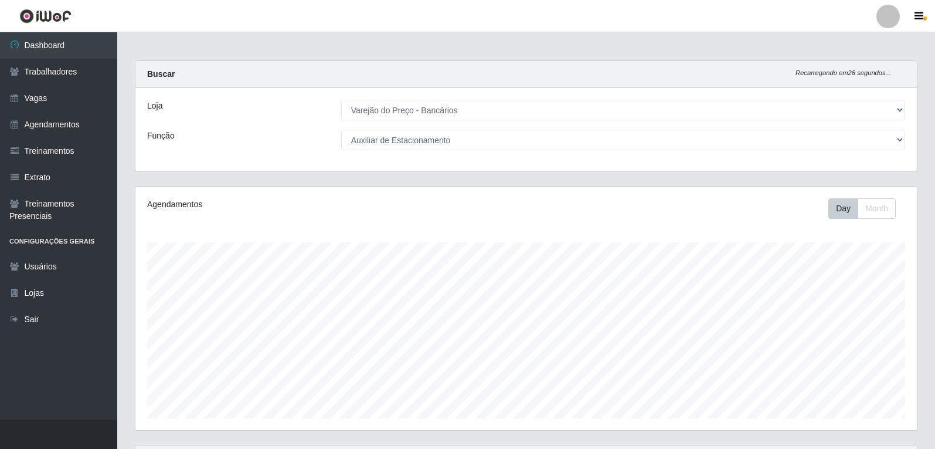
scroll to position [0, 0]
